Goal: Information Seeking & Learning: Learn about a topic

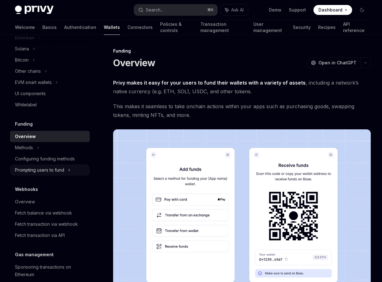
scroll to position [175, 0]
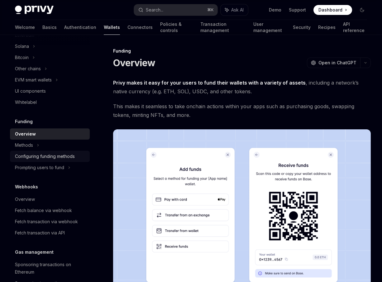
click at [48, 156] on div "Configuring funding methods" at bounding box center [45, 156] width 60 height 7
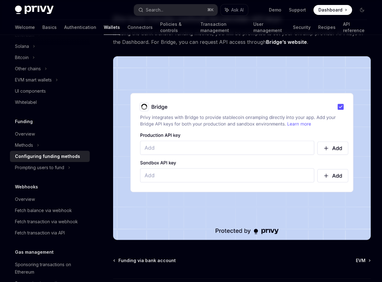
scroll to position [592, 0]
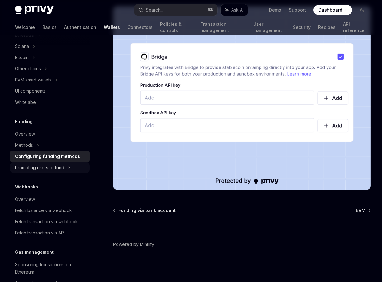
click at [41, 73] on div "Prompting users to fund" at bounding box center [28, 68] width 26 height 7
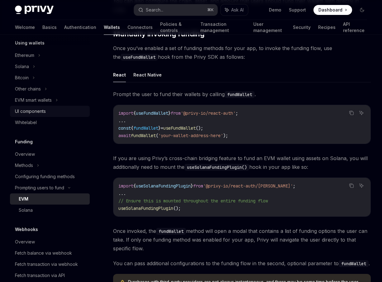
scroll to position [150, 0]
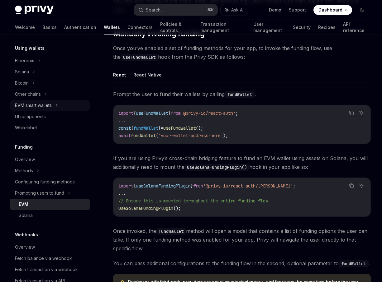
click at [54, 106] on div "EVM smart wallets" at bounding box center [50, 105] width 80 height 11
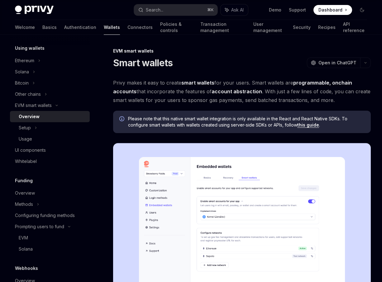
type textarea "*"
